Goal: Task Accomplishment & Management: Complete application form

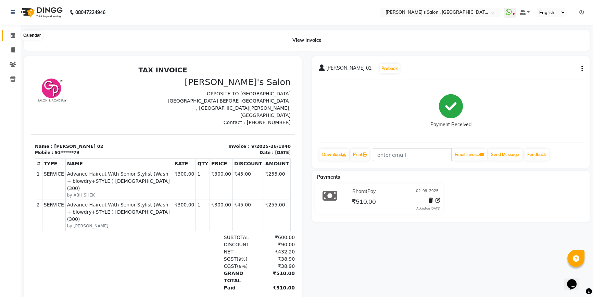
click at [13, 33] on icon at bounding box center [13, 35] width 4 height 5
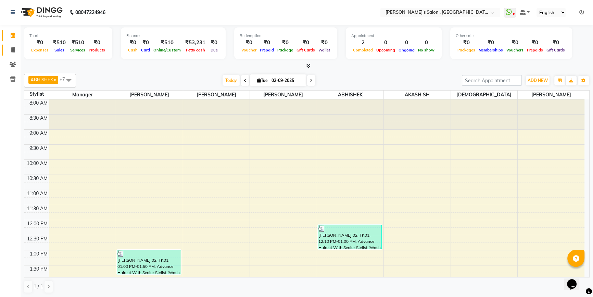
click at [12, 48] on icon at bounding box center [13, 49] width 4 height 5
select select "service"
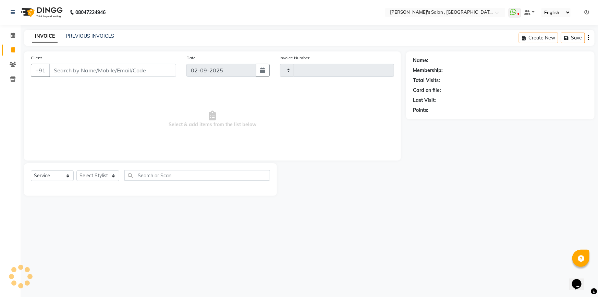
type input "1941"
select select "7416"
click at [119, 172] on div "Select Service Product Membership Package Voucher Prepaid Gift Card Select Styl…" at bounding box center [150, 178] width 239 height 16
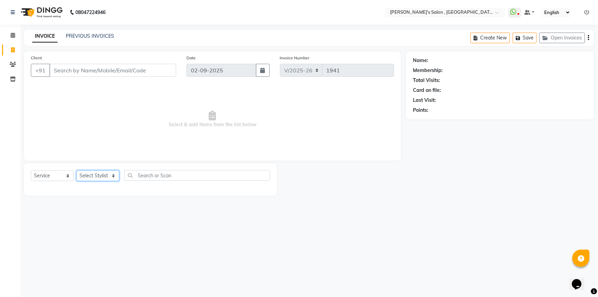
click at [110, 173] on select "Select Stylist ABHISHEK [PERSON_NAME] AKASH SH ARJUN SIR Manager [PERSON_NAME] …" at bounding box center [97, 175] width 43 height 11
select select "67371"
click at [76, 170] on select "Select Stylist ABHISHEK [PERSON_NAME] AKASH SH ARJUN SIR Manager [PERSON_NAME] …" at bounding box center [97, 175] width 43 height 11
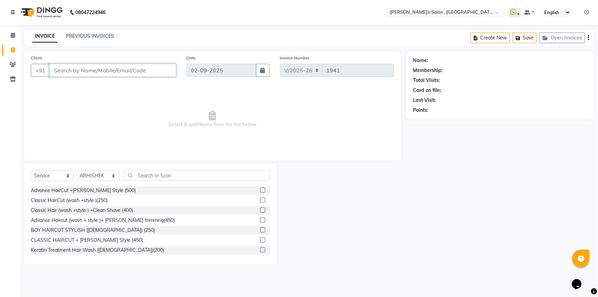
click at [148, 69] on input "Client" at bounding box center [112, 70] width 127 height 13
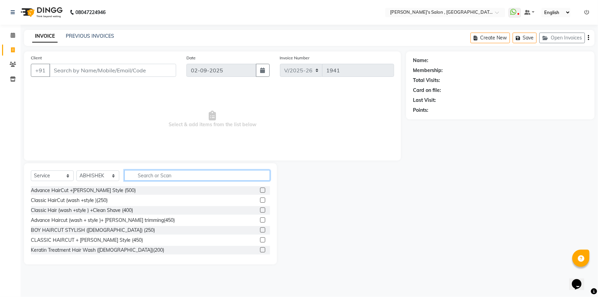
click at [204, 176] on input "text" at bounding box center [197, 175] width 146 height 11
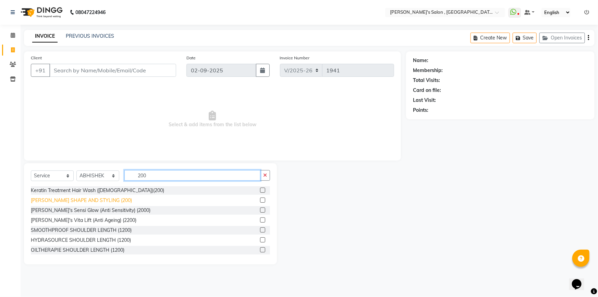
type input "200"
click at [56, 202] on div "[PERSON_NAME] SHAPE AND STYLING (200)" at bounding box center [81, 200] width 101 height 7
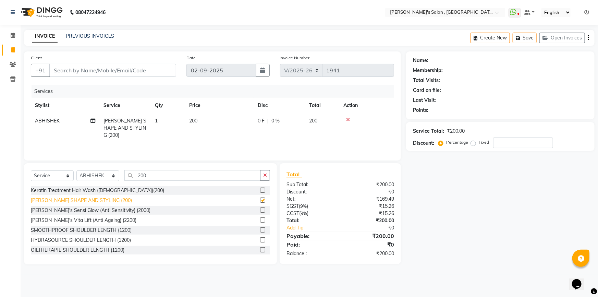
checkbox input "false"
click at [98, 72] on input "Client" at bounding box center [112, 70] width 127 height 13
type input "8"
type input "0"
type input "8668344025"
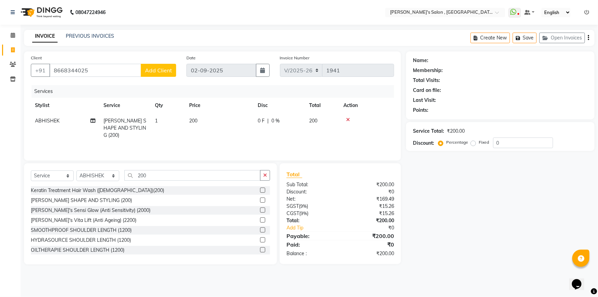
click at [151, 68] on span "Add Client" at bounding box center [158, 70] width 27 height 7
select select "22"
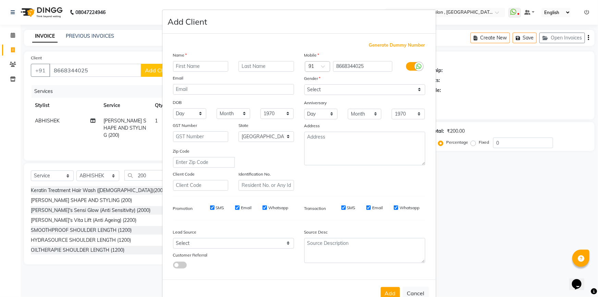
click at [206, 66] on input "text" at bounding box center [201, 66] width 56 height 11
click at [347, 89] on select "Select [DEMOGRAPHIC_DATA] [DEMOGRAPHIC_DATA] Other Prefer Not To Say" at bounding box center [364, 89] width 121 height 11
select select "[DEMOGRAPHIC_DATA]"
click at [304, 84] on select "Select [DEMOGRAPHIC_DATA] [DEMOGRAPHIC_DATA] Other Prefer Not To Say" at bounding box center [364, 89] width 121 height 11
click at [220, 64] on input "text" at bounding box center [201, 66] width 56 height 11
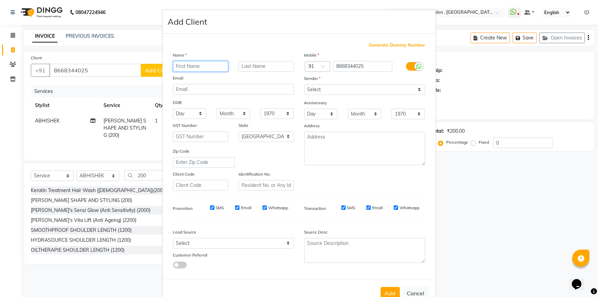
click at [219, 69] on input "text" at bounding box center [201, 66] width 56 height 11
type input "f"
type input "fhirog shekh07"
click at [416, 90] on select "Select [DEMOGRAPHIC_DATA] [DEMOGRAPHIC_DATA] Other Prefer Not To Say" at bounding box center [364, 89] width 121 height 11
click at [304, 84] on select "Select [DEMOGRAPHIC_DATA] [DEMOGRAPHIC_DATA] Other Prefer Not To Say" at bounding box center [364, 89] width 121 height 11
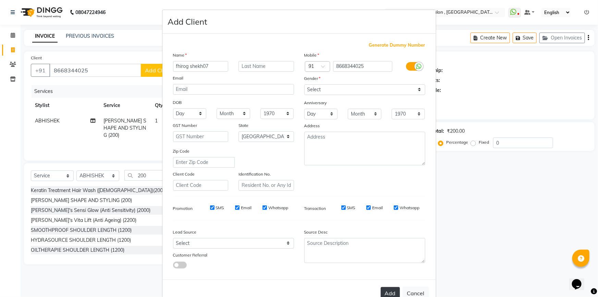
click at [392, 295] on button "Add" at bounding box center [390, 293] width 19 height 12
type input "86******25"
select select
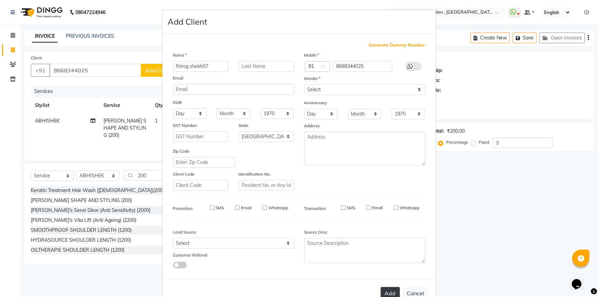
select select "null"
select select
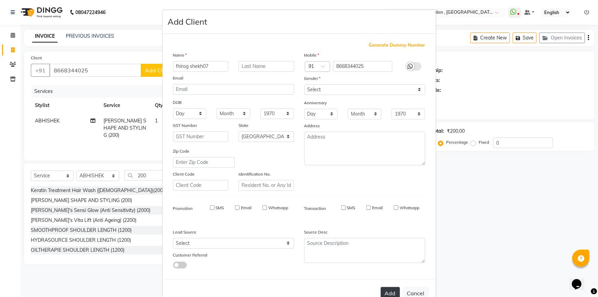
checkbox input "false"
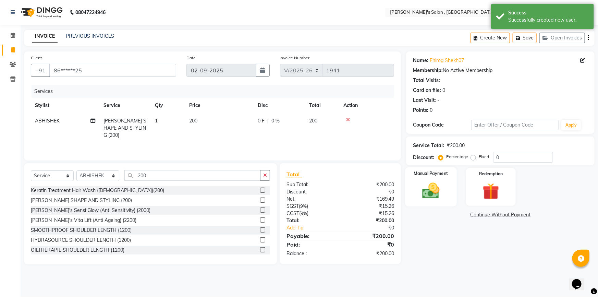
click at [426, 186] on img at bounding box center [431, 191] width 28 height 20
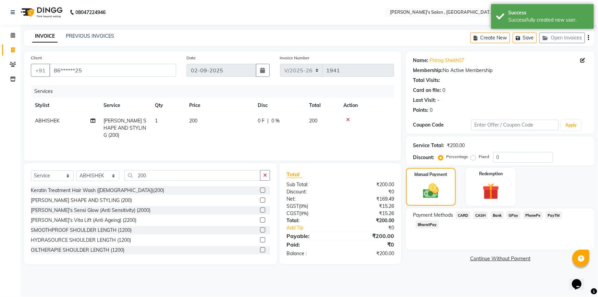
click at [483, 216] on span "CASH" at bounding box center [480, 215] width 15 height 8
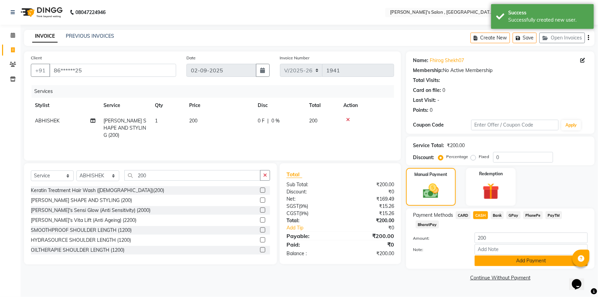
click at [515, 255] on button "Add Payment" at bounding box center [531, 260] width 113 height 11
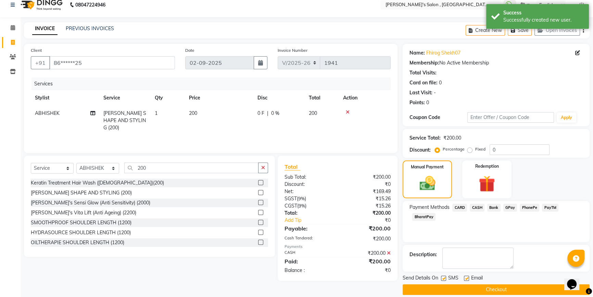
scroll to position [15, 0]
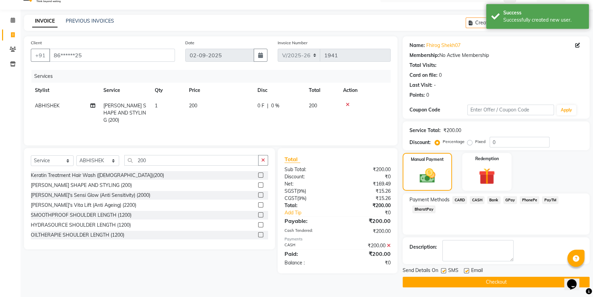
click at [518, 280] on button "Checkout" at bounding box center [496, 281] width 187 height 11
